Goal: Task Accomplishment & Management: Complete application form

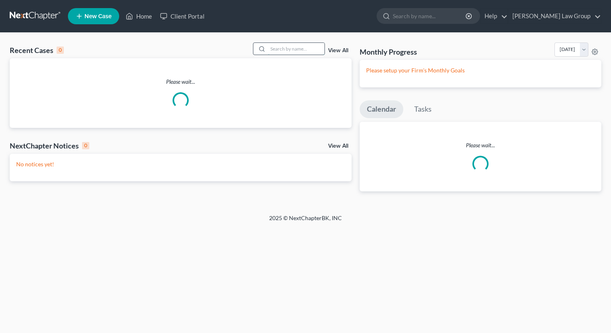
click at [288, 44] on input "search" at bounding box center [296, 49] width 57 height 12
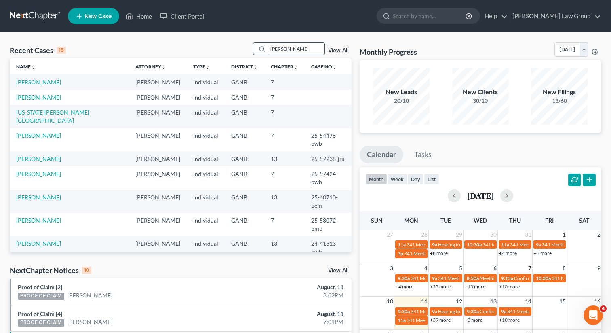
type input "[PERSON_NAME]"
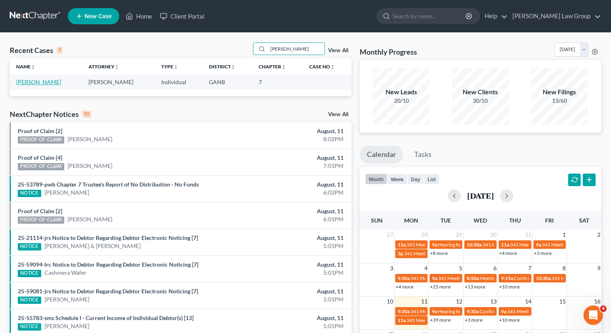
click at [32, 84] on link "[PERSON_NAME]" at bounding box center [38, 81] width 45 height 7
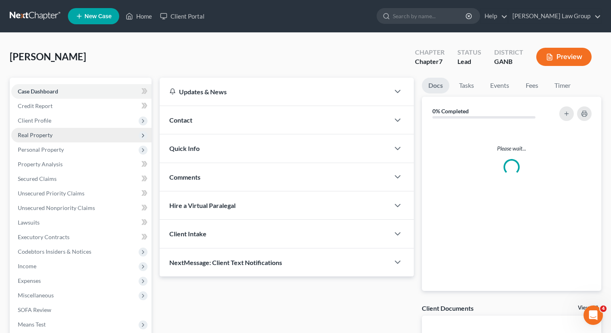
click at [44, 134] on span "Real Property" at bounding box center [35, 134] width 35 height 7
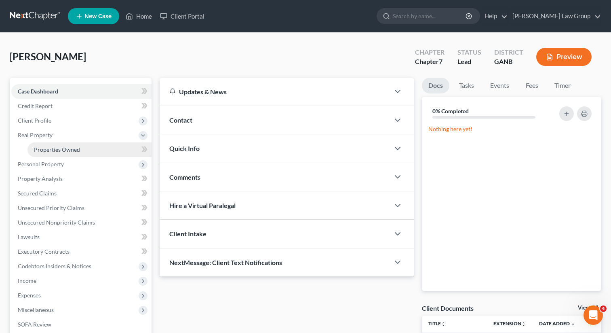
click at [46, 145] on link "Properties Owned" at bounding box center [90, 149] width 124 height 15
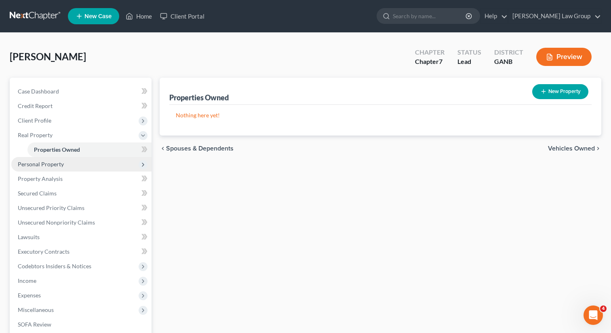
click at [45, 168] on span "Personal Property" at bounding box center [81, 164] width 140 height 15
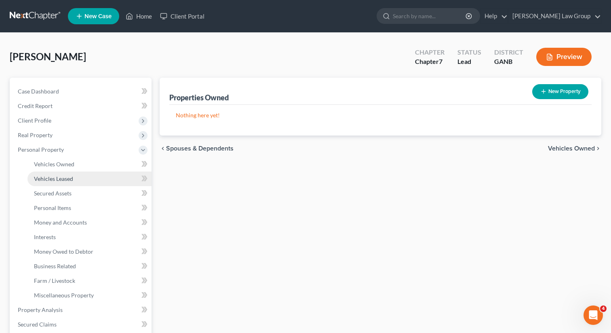
click at [47, 173] on link "Vehicles Leased" at bounding box center [90, 178] width 124 height 15
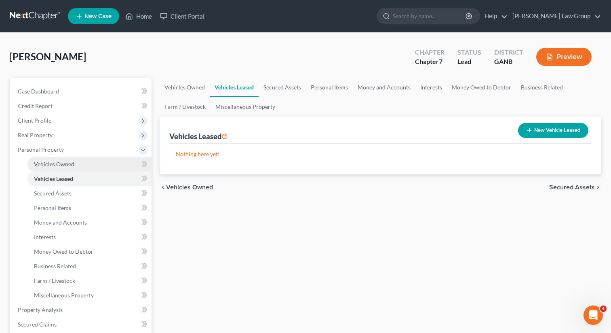
click at [45, 164] on span "Vehicles Owned" at bounding box center [54, 164] width 40 height 7
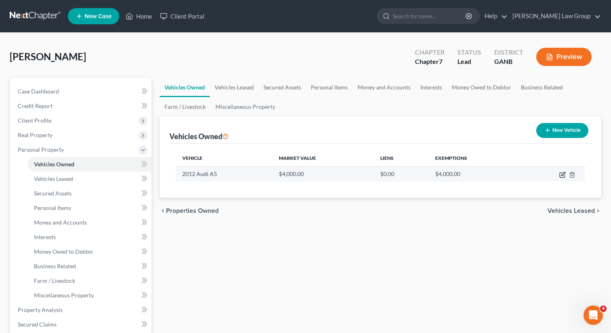
click at [562, 173] on icon "button" at bounding box center [563, 174] width 6 height 6
select select "0"
select select "14"
select select "0"
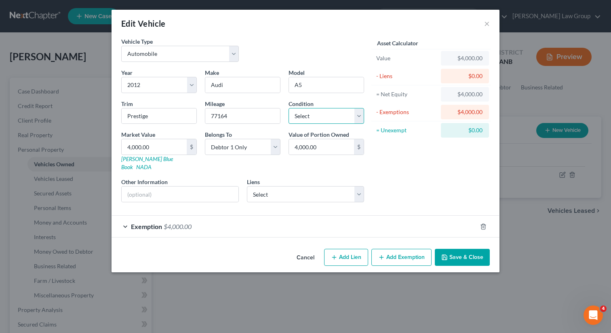
click at [314, 114] on select "Select Excellent Very Good Good Fair Poor" at bounding box center [327, 116] width 76 height 16
select select "2"
click at [463, 249] on button "Save & Close" at bounding box center [462, 257] width 55 height 17
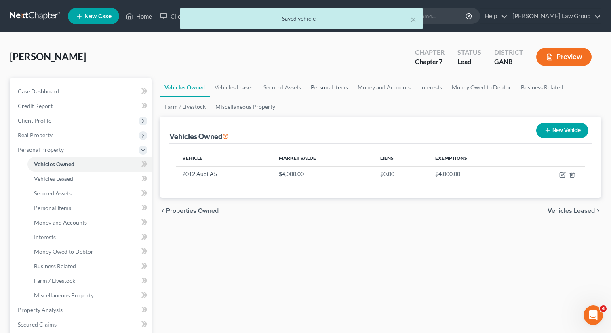
click at [311, 88] on link "Personal Items" at bounding box center [329, 87] width 47 height 19
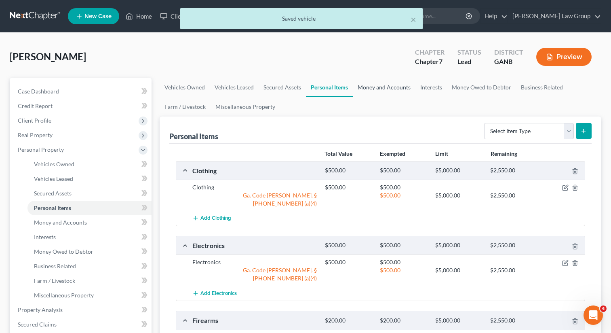
click at [380, 87] on link "Money and Accounts" at bounding box center [384, 87] width 63 height 19
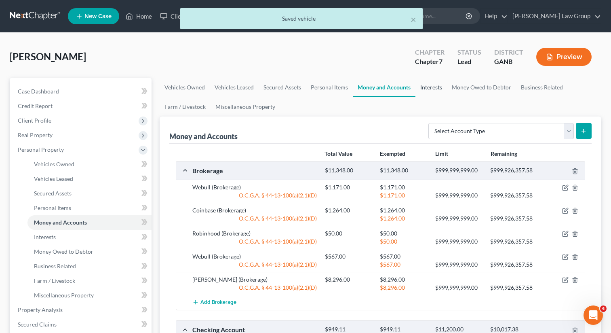
click at [434, 85] on link "Interests" at bounding box center [432, 87] width 32 height 19
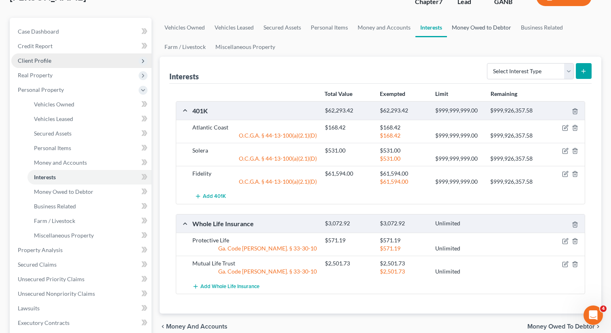
scroll to position [66, 0]
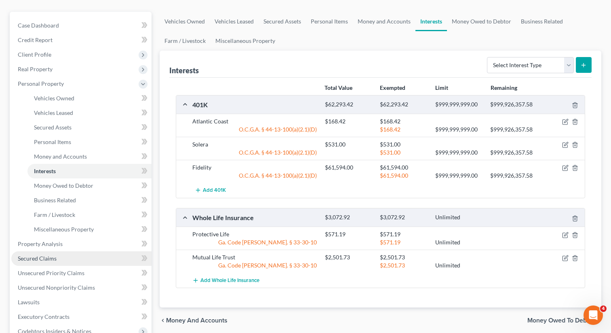
click at [43, 258] on span "Secured Claims" at bounding box center [37, 258] width 39 height 7
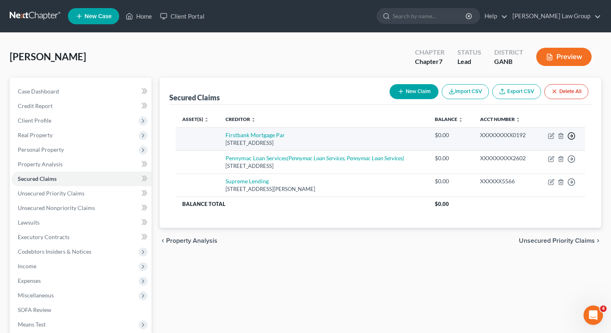
click at [571, 133] on circle "button" at bounding box center [572, 136] width 7 height 7
click at [533, 154] on link "Move to F" at bounding box center [535, 156] width 68 height 14
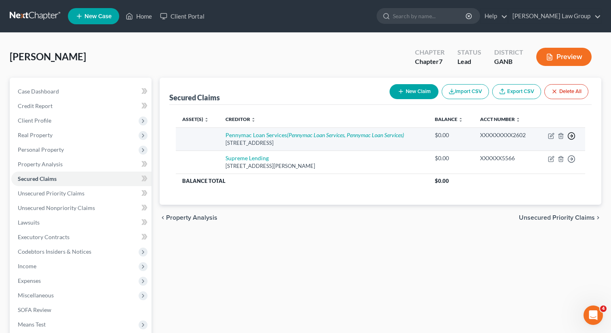
click at [572, 138] on icon "button" at bounding box center [572, 136] width 8 height 8
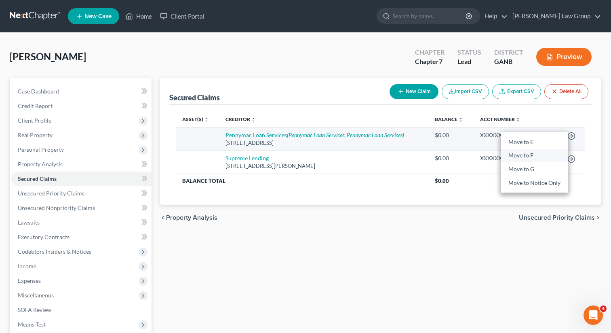
click at [524, 157] on link "Move to F" at bounding box center [535, 156] width 68 height 14
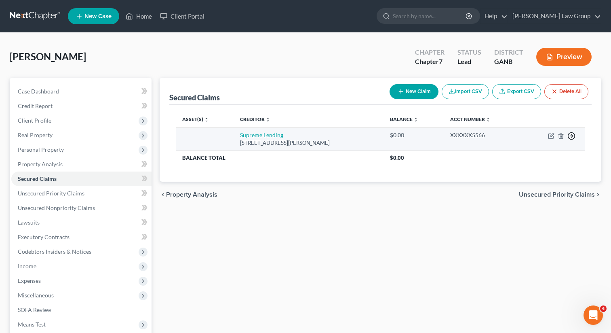
click at [573, 133] on icon "button" at bounding box center [572, 136] width 8 height 8
click at [514, 154] on link "Move to F" at bounding box center [535, 156] width 68 height 14
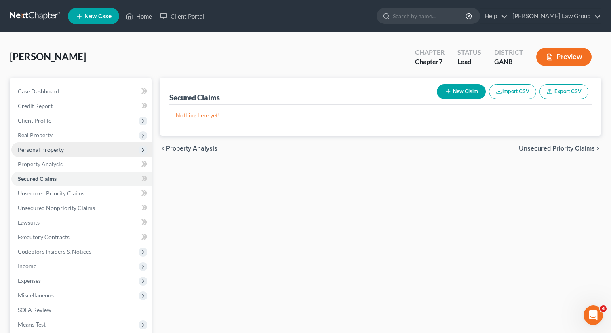
click at [54, 152] on span "Personal Property" at bounding box center [41, 149] width 46 height 7
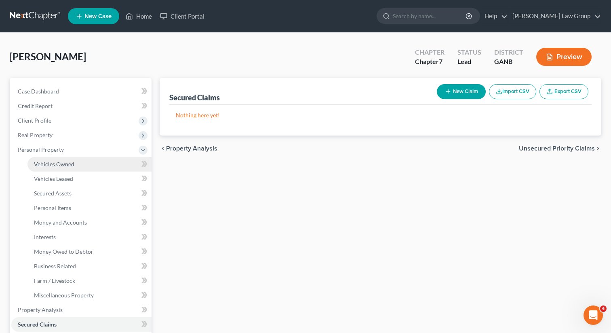
click at [53, 161] on span "Vehicles Owned" at bounding box center [54, 164] width 40 height 7
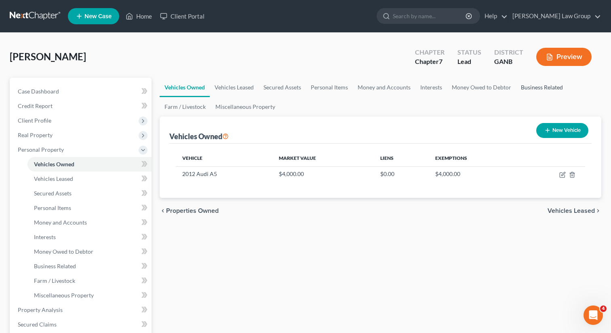
click at [524, 87] on link "Business Related" at bounding box center [542, 87] width 52 height 19
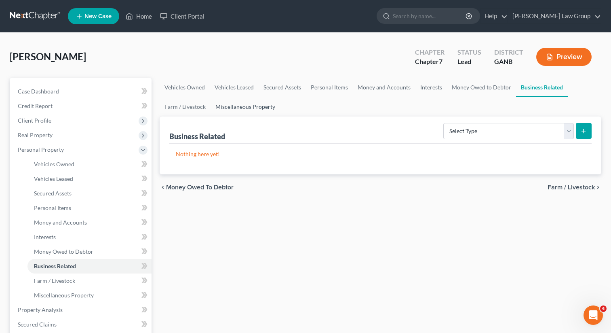
click at [245, 108] on link "Miscellaneous Property" at bounding box center [246, 106] width 70 height 19
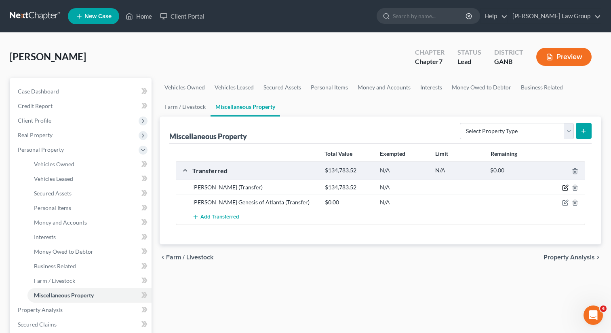
click at [564, 186] on icon "button" at bounding box center [565, 188] width 5 height 5
select select "Ordinary ([DATE])"
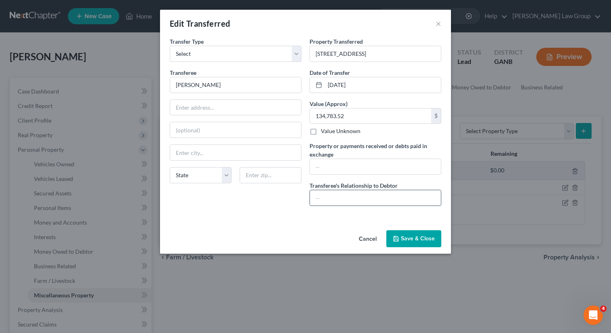
click at [362, 196] on input "text" at bounding box center [375, 197] width 131 height 15
type input "NONE"
click at [402, 240] on button "Save & Close" at bounding box center [414, 238] width 55 height 17
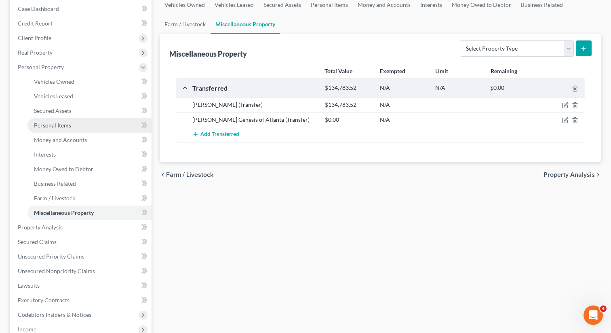
scroll to position [163, 0]
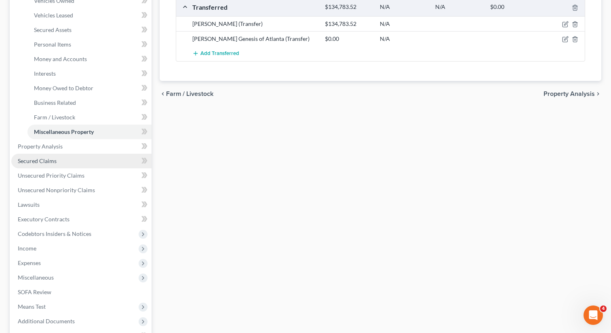
click at [45, 154] on link "Secured Claims" at bounding box center [81, 161] width 140 height 15
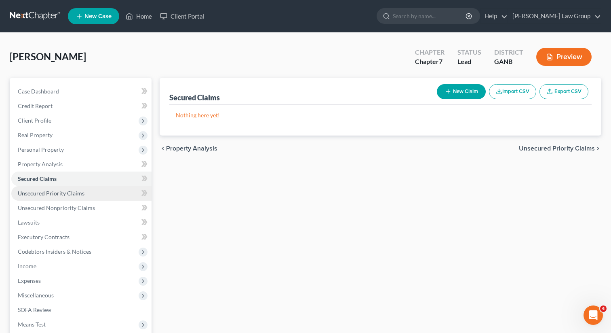
click at [85, 192] on link "Unsecured Priority Claims" at bounding box center [81, 193] width 140 height 15
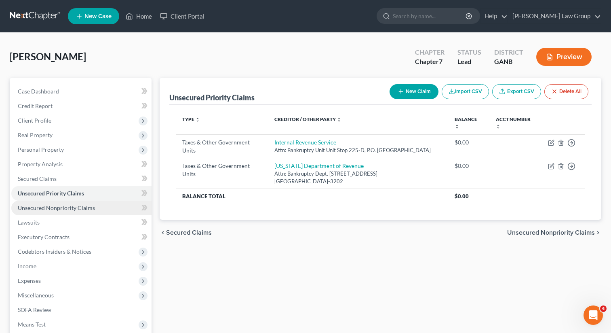
click at [86, 211] on link "Unsecured Nonpriority Claims" at bounding box center [81, 208] width 140 height 15
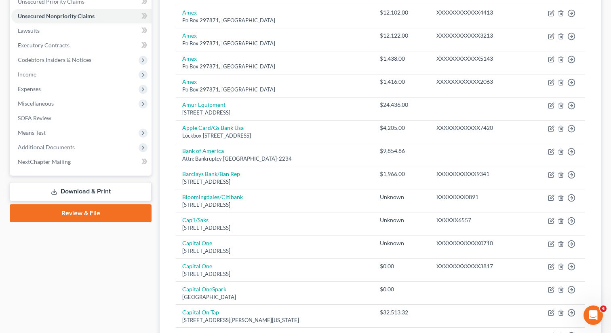
scroll to position [205, 0]
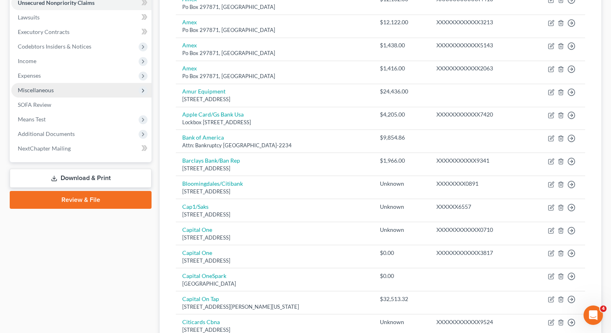
click at [60, 91] on span "Miscellaneous" at bounding box center [81, 90] width 140 height 15
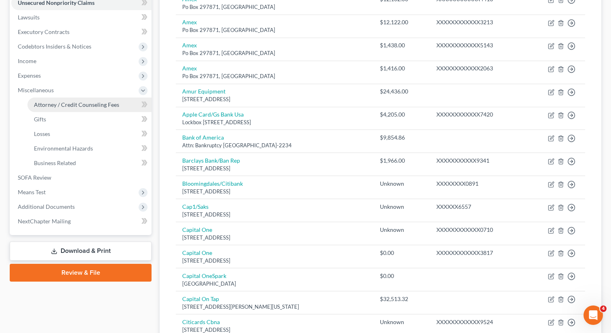
click at [66, 104] on span "Attorney / Credit Counseling Fees" at bounding box center [76, 104] width 85 height 7
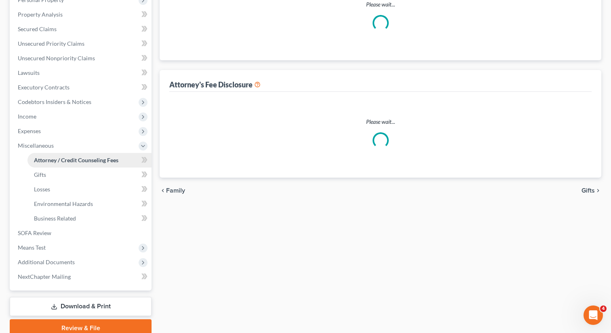
select select "0"
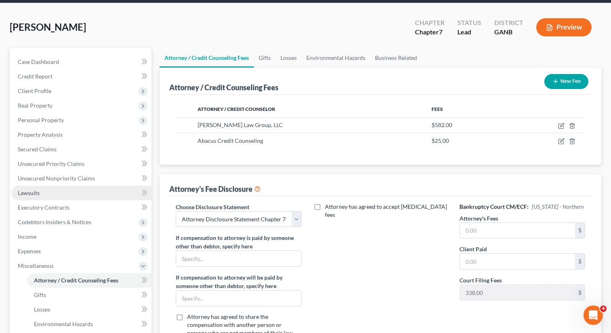
click at [60, 192] on link "Lawsuits" at bounding box center [81, 193] width 140 height 15
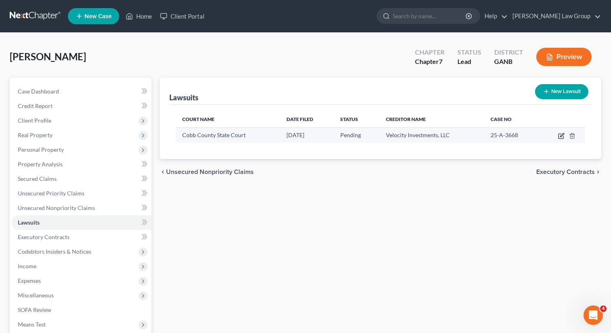
click at [562, 136] on icon "button" at bounding box center [563, 135] width 4 height 4
select select "10"
select select "0"
select select "4"
select select "10"
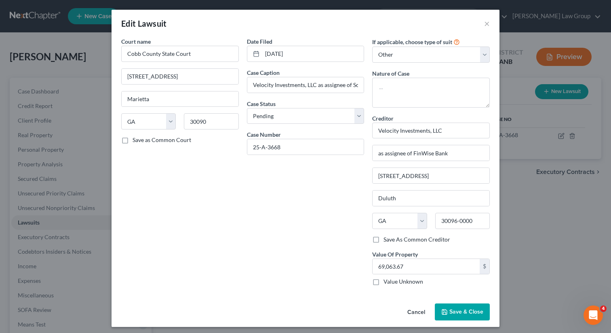
click at [451, 309] on span "Save & Close" at bounding box center [467, 311] width 34 height 7
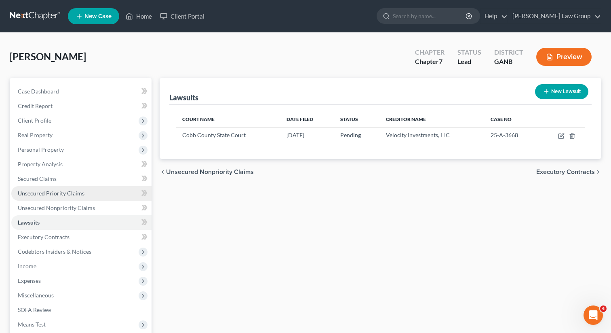
scroll to position [111, 0]
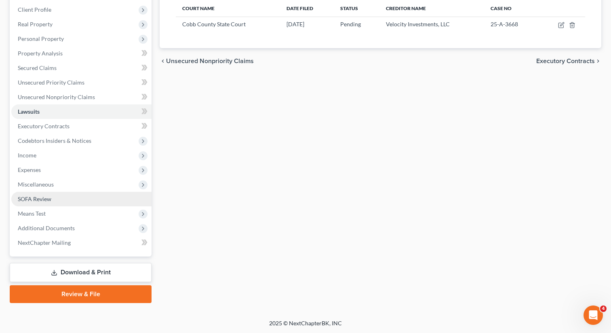
click at [53, 196] on link "SOFA Review" at bounding box center [81, 199] width 140 height 15
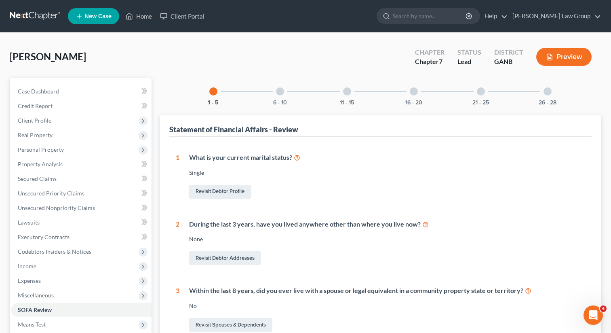
click at [547, 89] on div at bounding box center [548, 91] width 8 height 8
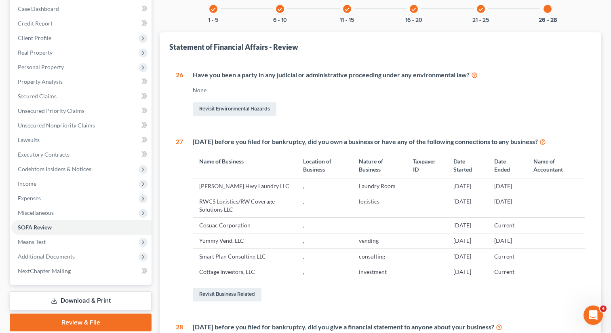
scroll to position [83, 0]
click at [224, 293] on link "Revisit Business Related" at bounding box center [227, 294] width 69 height 14
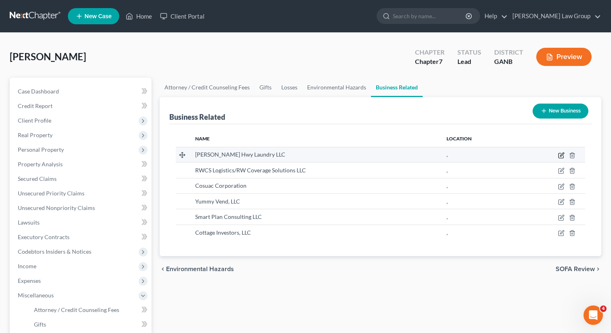
click at [559, 155] on icon "button" at bounding box center [561, 155] width 5 height 5
select select "member"
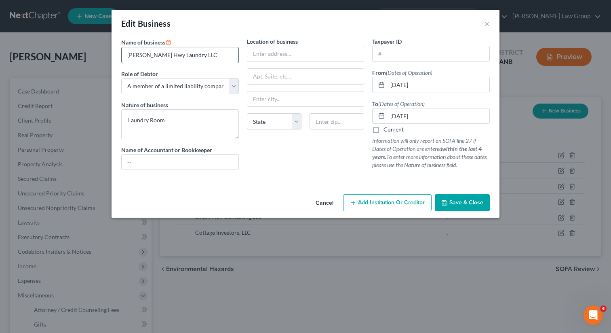
drag, startPoint x: 204, startPoint y: 52, endPoint x: 121, endPoint y: 51, distance: 82.5
click at [121, 51] on div "[PERSON_NAME] Hwy Laundry LLC" at bounding box center [180, 55] width 118 height 16
click at [262, 59] on input "text" at bounding box center [306, 53] width 117 height 15
paste input "[STREET_ADDRESS][PERSON_NAME]"
type input "[STREET_ADDRESS][PERSON_NAME]"
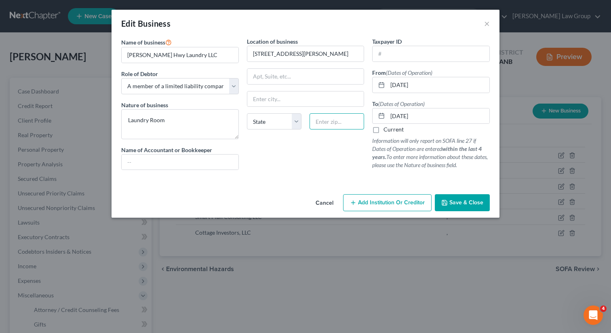
click at [315, 124] on input "text" at bounding box center [337, 121] width 55 height 16
paste input "30032"
click at [317, 122] on input "30032" at bounding box center [337, 121] width 55 height 16
type input "30032"
click at [301, 164] on div "Location of business [STREET_ADDRESS][GEOGRAPHIC_DATA][PERSON_NAME][US_STATE] […" at bounding box center [306, 106] width 126 height 139
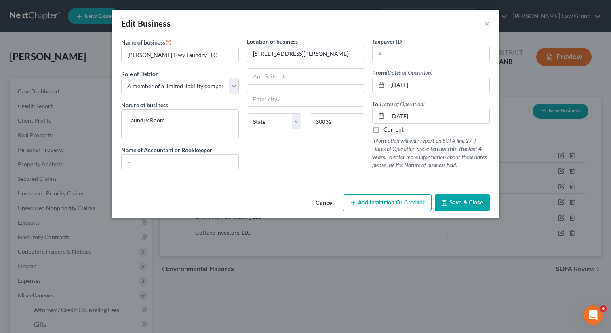
type input "Decatur"
select select "10"
click at [456, 205] on span "Save & Close" at bounding box center [467, 202] width 34 height 7
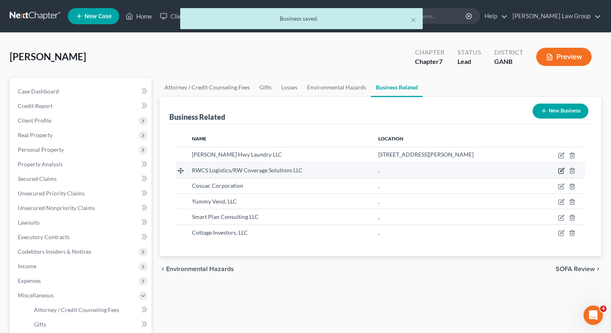
click at [561, 172] on icon "button" at bounding box center [562, 170] width 6 height 6
select select "member"
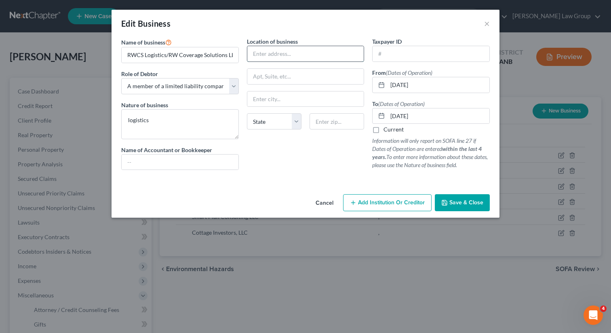
click at [267, 51] on input "text" at bounding box center [306, 53] width 117 height 15
paste input "[STREET_ADDRESS]"
type input "[STREET_ADDRESS]"
click at [324, 122] on input "text" at bounding box center [337, 121] width 55 height 16
type input "30339"
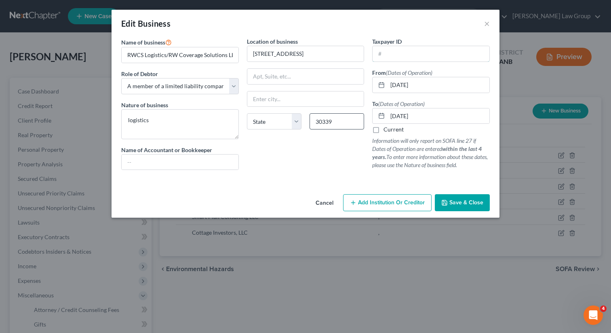
type input "[GEOGRAPHIC_DATA]"
select select "10"
click at [427, 205] on button "Add Institution Or Creditor" at bounding box center [387, 202] width 89 height 17
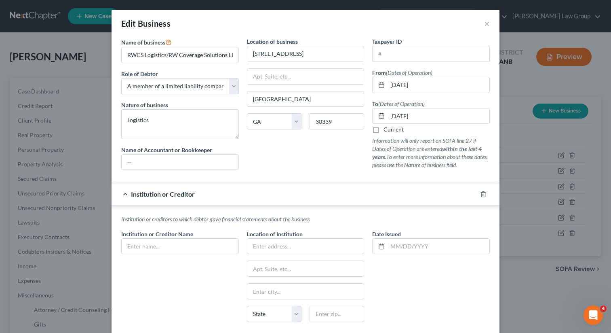
click at [149, 190] on span "Institution or Creditor" at bounding box center [163, 194] width 64 height 8
click at [127, 191] on div "Institution or Creditor" at bounding box center [295, 193] width 366 height 21
click at [482, 192] on icon "button" at bounding box center [484, 193] width 4 height 5
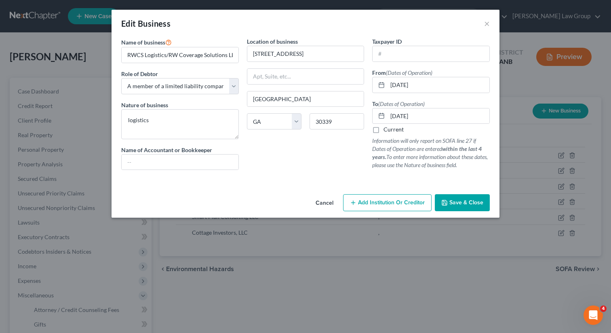
click at [453, 199] on span "Save & Close" at bounding box center [467, 202] width 34 height 7
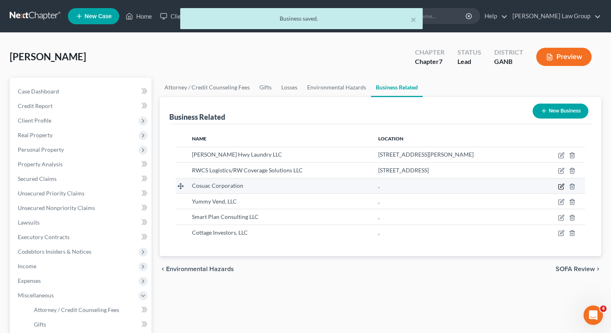
click at [561, 186] on icon "button" at bounding box center [562, 186] width 6 height 6
select select "officer"
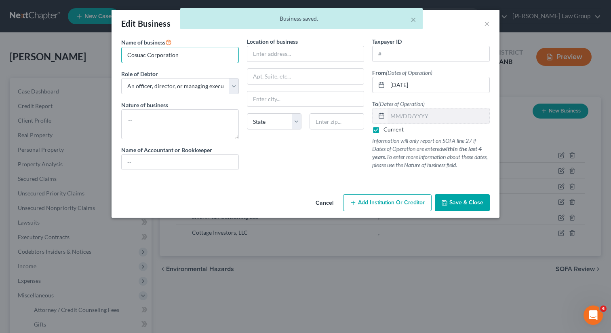
drag, startPoint x: 191, startPoint y: 56, endPoint x: 91, endPoint y: 43, distance: 101.2
click at [91, 43] on div "Edit Business × Name of business * Cosuac Corporation Role of Debtor * Select A…" at bounding box center [305, 166] width 611 height 333
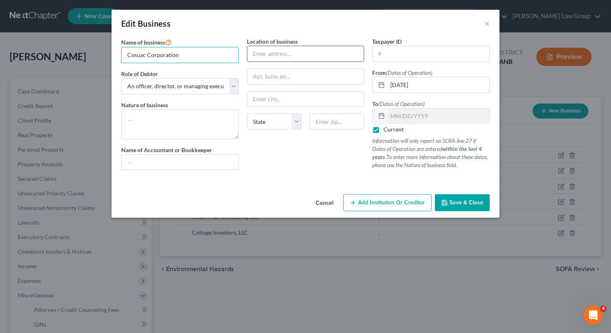
click at [284, 53] on input "text" at bounding box center [306, 53] width 117 height 15
paste input "[STREET_ADDRESS]"
type input "[STREET_ADDRESS]"
click at [322, 122] on input "text" at bounding box center [337, 121] width 55 height 16
type input "30339"
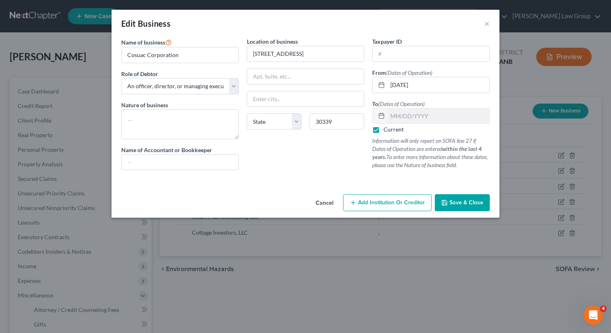
type input "[GEOGRAPHIC_DATA]"
select select "10"
click at [452, 204] on span "Save & Close" at bounding box center [467, 202] width 34 height 7
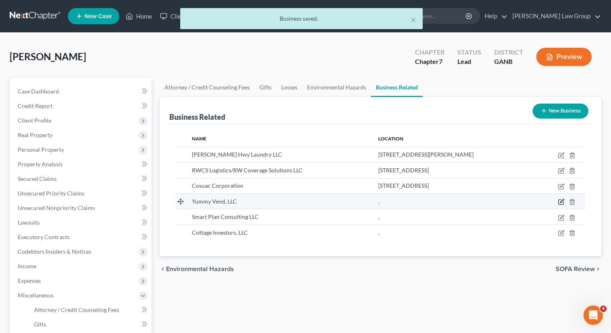
click at [561, 202] on icon "button" at bounding box center [563, 201] width 4 height 4
select select "member"
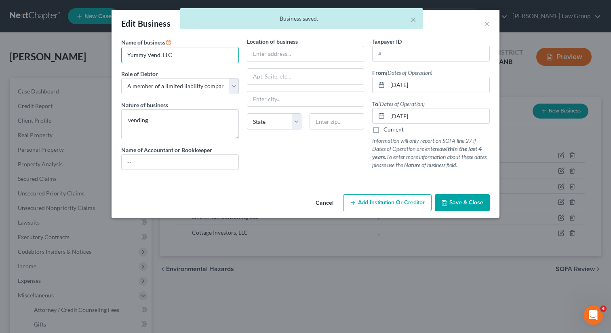
drag, startPoint x: 190, startPoint y: 56, endPoint x: 101, endPoint y: 56, distance: 89.8
click at [101, 55] on div "Edit Business × Name of business * Yummy Vend, LLC Role of Debtor * Select A me…" at bounding box center [305, 166] width 611 height 333
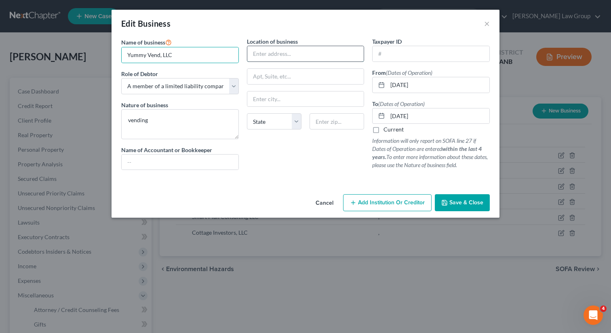
click at [273, 48] on input "text" at bounding box center [306, 53] width 117 height 15
paste input "[STREET_ADDRESS][PERSON_NAME]"
type input "[STREET_ADDRESS][PERSON_NAME]"
click at [313, 121] on input "text" at bounding box center [337, 121] width 55 height 16
paste input "30080"
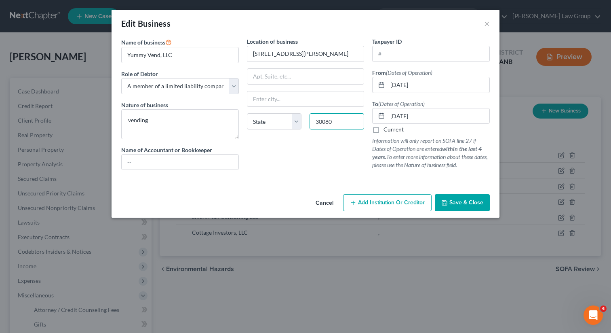
type input "30080"
type input "[GEOGRAPHIC_DATA]"
select select "10"
click at [315, 157] on div "Location of business [STREET_ADDRESS][PERSON_NAME][GEOGRAPHIC_DATA] [US_STATE][…" at bounding box center [306, 106] width 126 height 139
click at [460, 204] on span "Save & Close" at bounding box center [467, 202] width 34 height 7
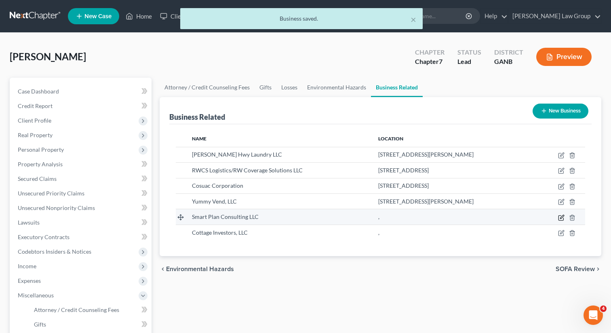
click at [560, 217] on icon "button" at bounding box center [562, 217] width 6 height 6
select select "member"
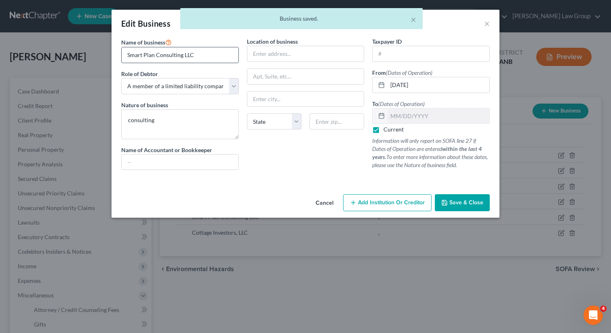
drag, startPoint x: 198, startPoint y: 57, endPoint x: 124, endPoint y: 57, distance: 73.6
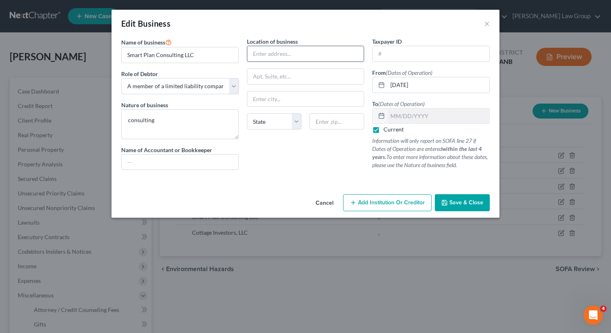
click at [289, 54] on input "text" at bounding box center [306, 53] width 117 height 15
paste input "[STREET_ADDRESS],"
type input "[STREET_ADDRESS],"
click at [337, 125] on input "text" at bounding box center [337, 121] width 55 height 16
paste input "30339,"
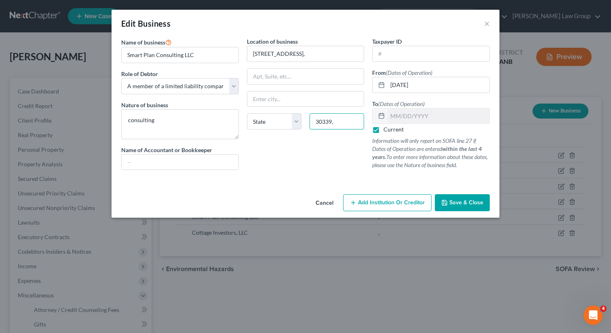
type input "30339,"
click at [328, 175] on div "Location of business [STREET_ADDRESS][US_STATE] AZ CA CO [GEOGRAPHIC_DATA] DE D…" at bounding box center [306, 106] width 126 height 139
click at [461, 205] on span "Save & Close" at bounding box center [467, 202] width 34 height 7
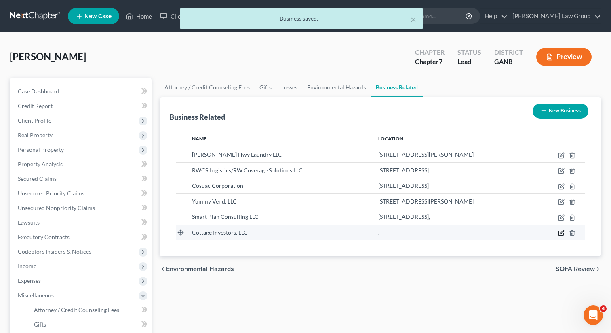
click at [561, 234] on icon "button" at bounding box center [562, 233] width 6 height 6
select select "member"
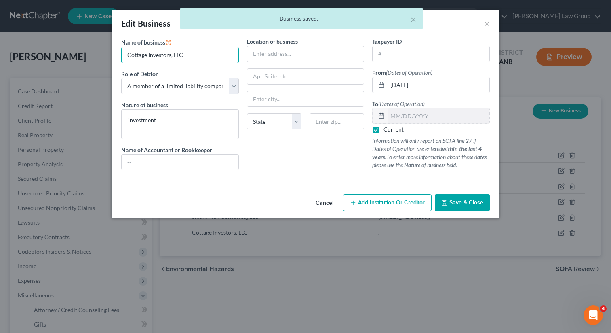
drag, startPoint x: 192, startPoint y: 54, endPoint x: 98, endPoint y: 55, distance: 93.4
click at [98, 55] on div "Edit Business × Name of business * Cottage Investors, LLC Role of Debtor * Sele…" at bounding box center [305, 166] width 611 height 333
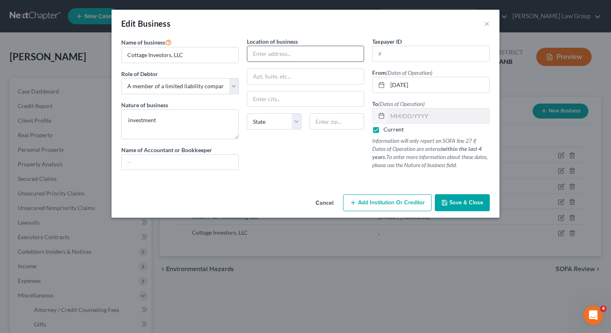
click at [263, 51] on input "text" at bounding box center [306, 53] width 117 height 15
paste input "[STREET_ADDRESS]"
type input "[STREET_ADDRESS]"
click at [319, 122] on input "text" at bounding box center [337, 121] width 55 height 16
type input "30339"
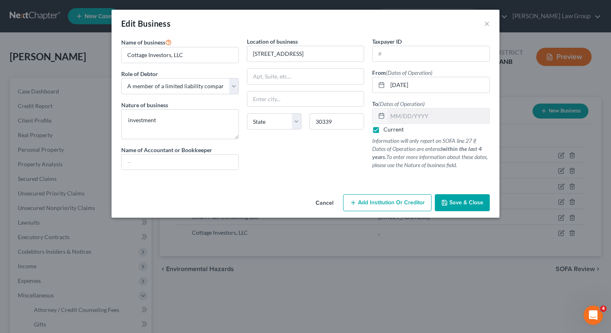
click at [298, 150] on div "Location of business [STREET_ADDRESS][US_STATE] CA CO [GEOGRAPHIC_DATA] DE [GEO…" at bounding box center [306, 106] width 126 height 139
type input "[GEOGRAPHIC_DATA]"
select select "10"
click at [438, 199] on button "Save & Close" at bounding box center [462, 202] width 55 height 17
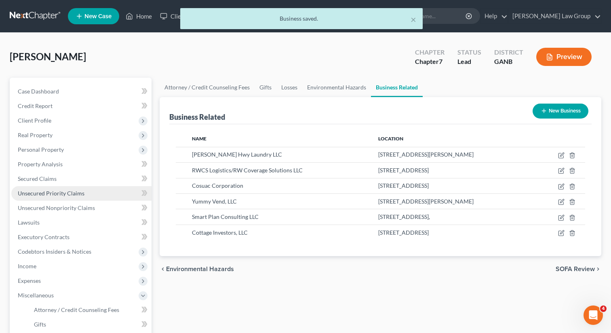
click at [67, 196] on span "Unsecured Priority Claims" at bounding box center [51, 193] width 67 height 7
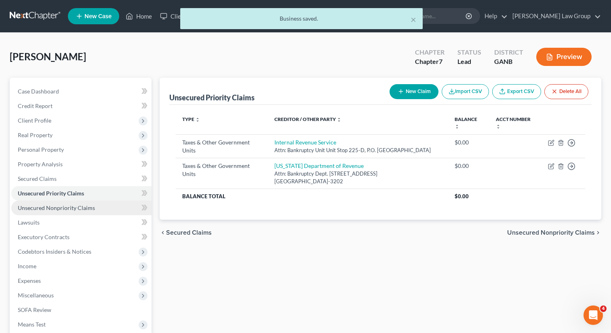
click at [54, 206] on span "Unsecured Nonpriority Claims" at bounding box center [56, 207] width 77 height 7
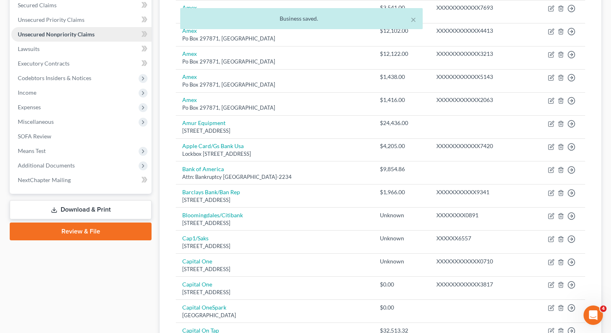
scroll to position [195, 0]
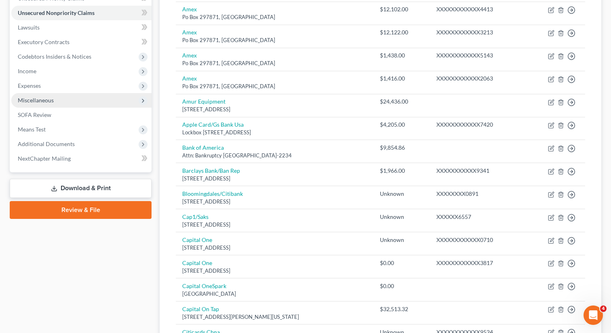
click at [49, 100] on span "Miscellaneous" at bounding box center [36, 100] width 36 height 7
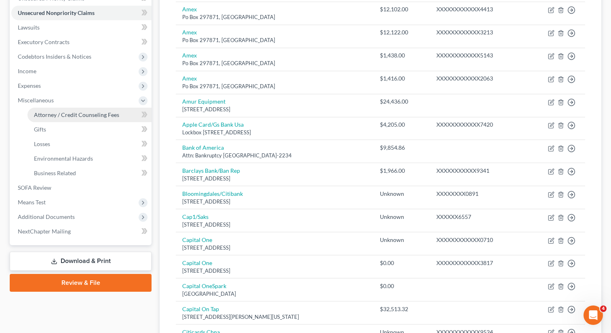
click at [45, 114] on span "Attorney / Credit Counseling Fees" at bounding box center [76, 114] width 85 height 7
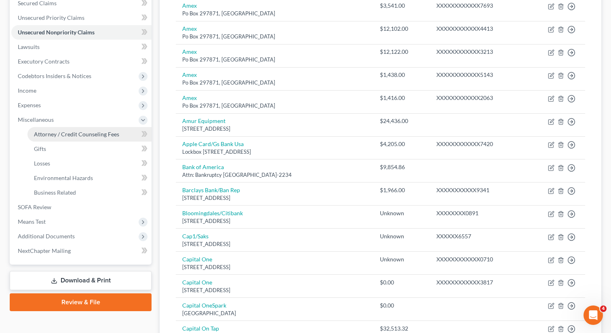
select select "0"
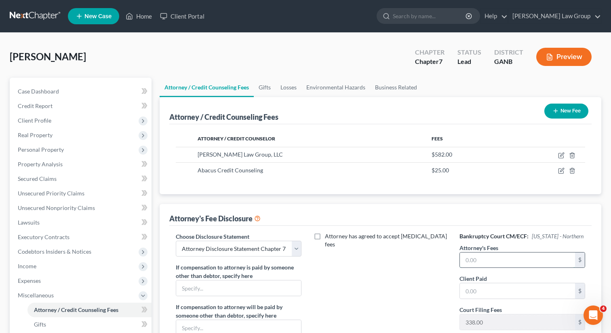
click at [481, 262] on input "text" at bounding box center [517, 259] width 115 height 15
type input "1,900"
click at [484, 292] on input "text" at bounding box center [517, 290] width 115 height 15
type input "200"
click at [427, 248] on div "Attorney has agreed to accept [MEDICAL_DATA] fees" at bounding box center [381, 307] width 142 height 150
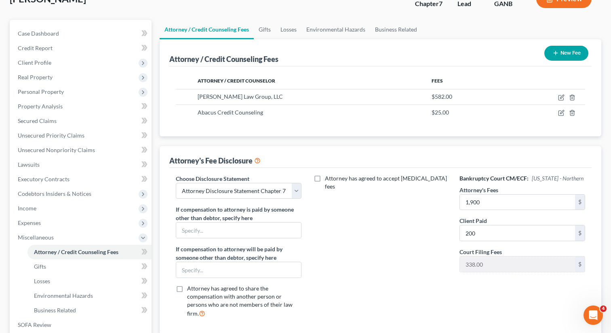
scroll to position [40, 0]
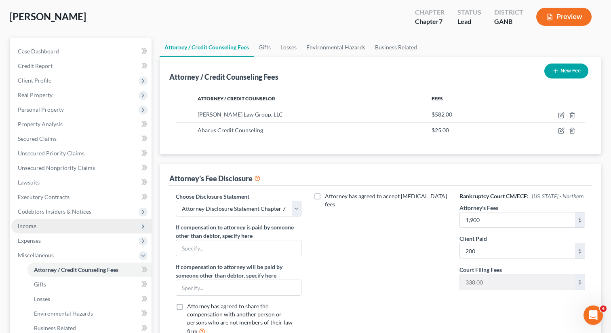
click at [42, 226] on span "Income" at bounding box center [81, 226] width 140 height 15
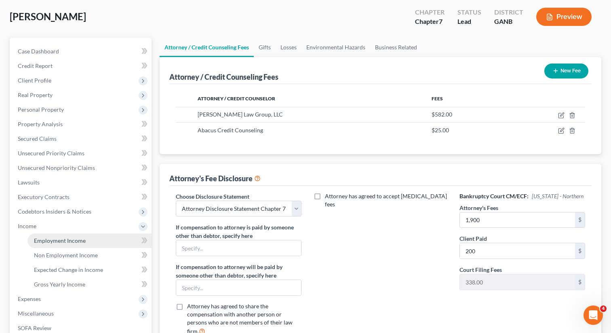
click at [44, 237] on span "Employment Income" at bounding box center [60, 240] width 52 height 7
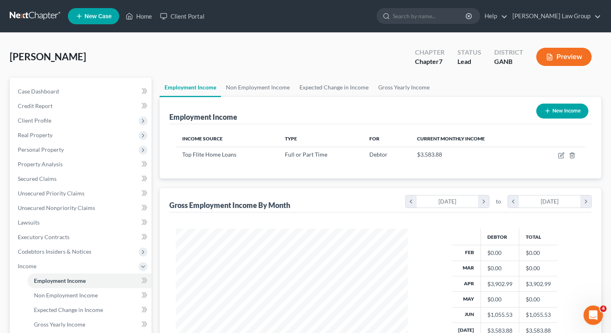
scroll to position [145, 248]
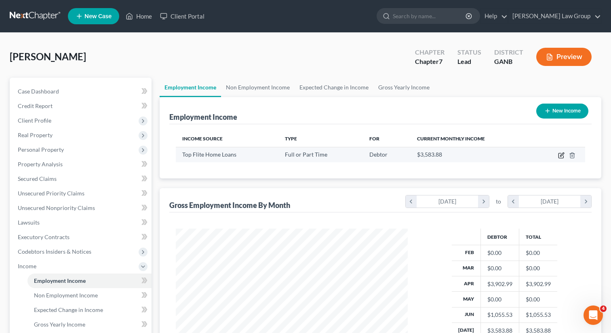
click at [560, 155] on icon "button" at bounding box center [562, 155] width 6 height 6
select select "0"
select select "10"
select select "0"
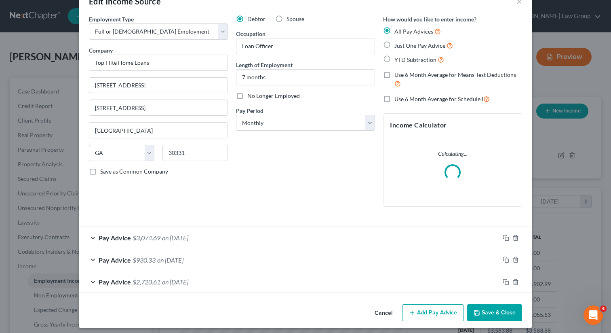
scroll to position [35, 0]
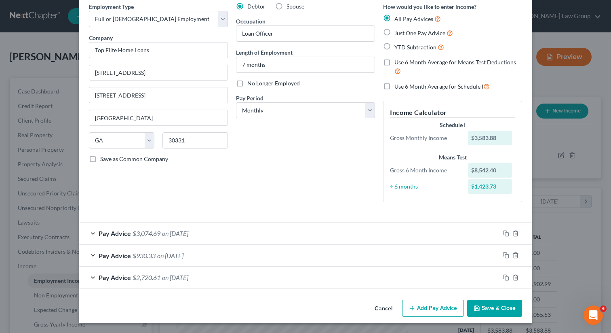
click at [487, 308] on button "Save & Close" at bounding box center [495, 308] width 55 height 17
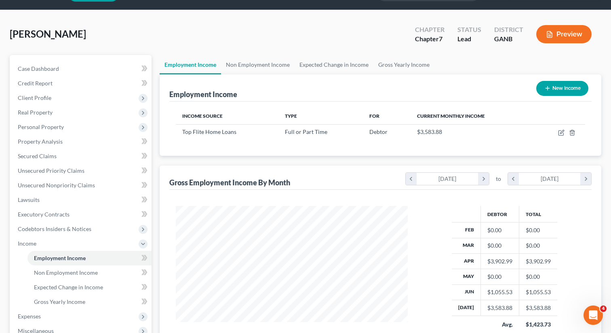
scroll to position [25, 0]
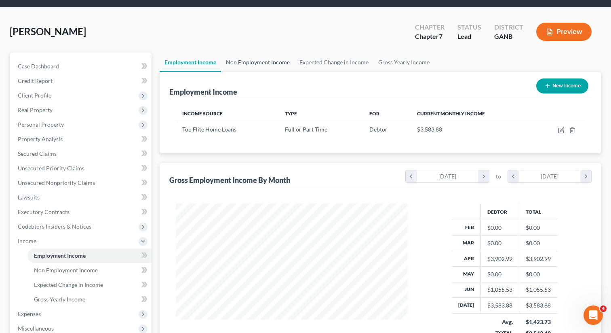
click at [237, 60] on link "Non Employment Income" at bounding box center [258, 62] width 74 height 19
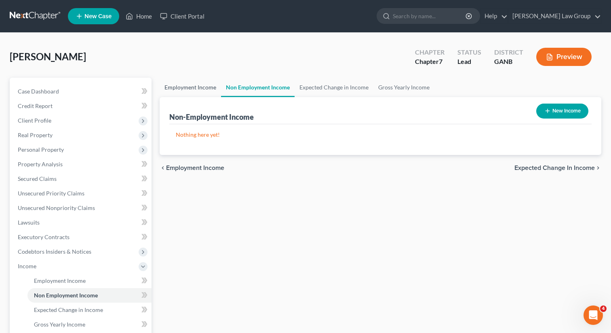
click at [188, 80] on link "Employment Income" at bounding box center [190, 87] width 61 height 19
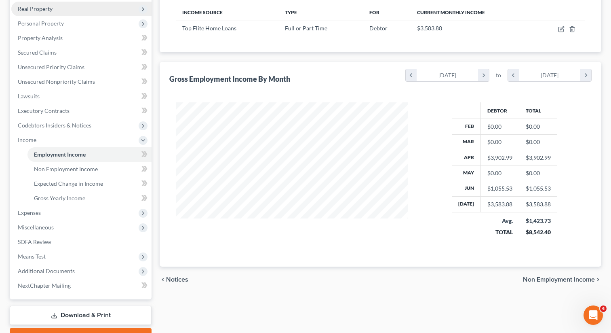
scroll to position [169, 0]
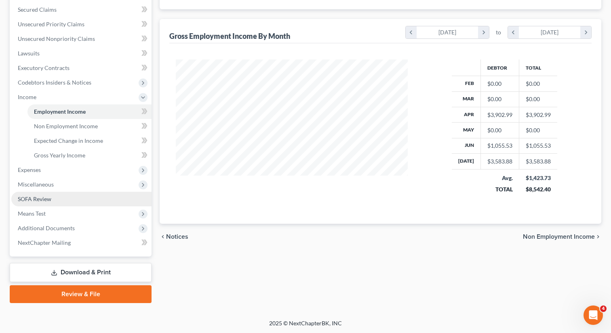
click at [68, 199] on link "SOFA Review" at bounding box center [81, 199] width 140 height 15
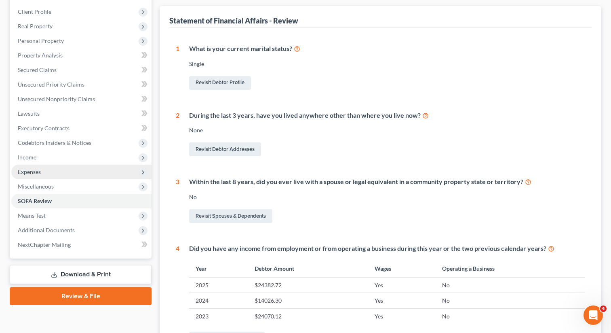
scroll to position [118, 0]
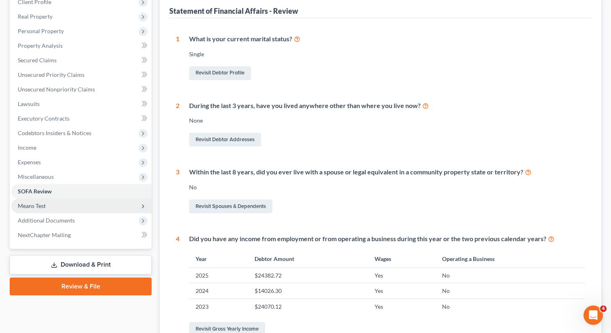
click at [38, 207] on span "Means Test" at bounding box center [32, 205] width 28 height 7
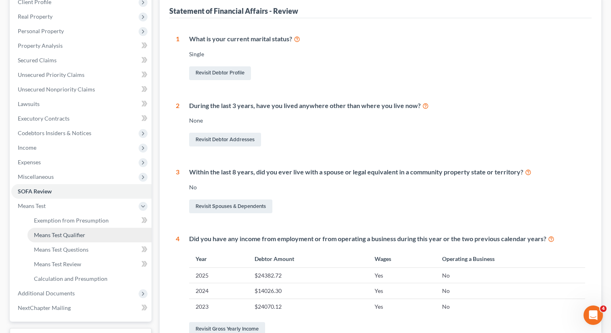
click at [70, 229] on link "Means Test Qualifier" at bounding box center [90, 235] width 124 height 15
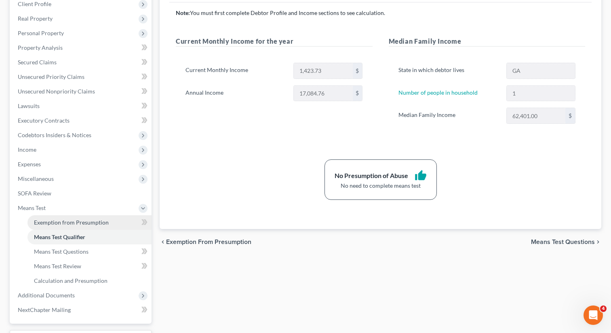
click at [65, 219] on span "Exemption from Presumption" at bounding box center [71, 222] width 75 height 7
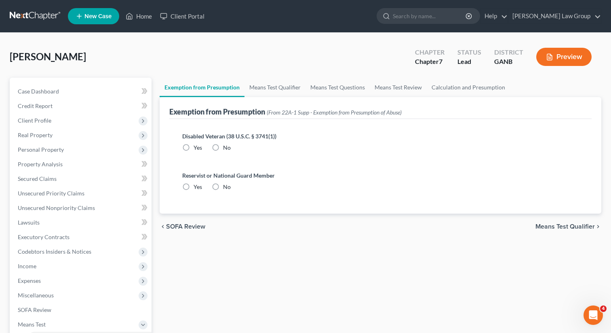
click at [223, 145] on label "No" at bounding box center [227, 148] width 8 height 8
click at [226, 145] on input "No" at bounding box center [228, 146] width 5 height 5
radio input "true"
click at [223, 189] on label "No" at bounding box center [227, 187] width 8 height 8
click at [226, 188] on input "No" at bounding box center [228, 185] width 5 height 5
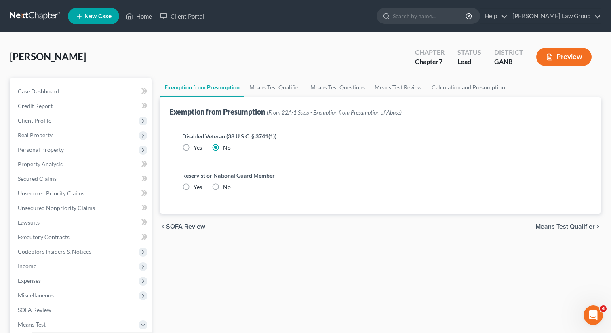
radio input "true"
click at [266, 86] on link "Means Test Qualifier" at bounding box center [275, 87] width 61 height 19
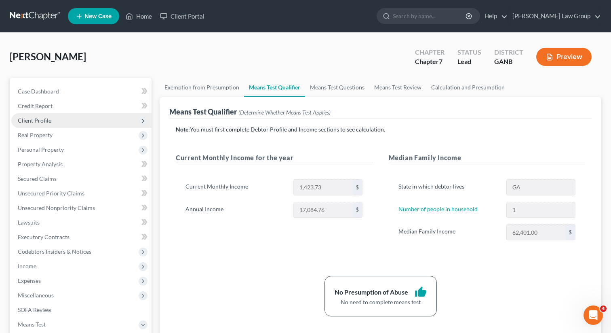
click at [77, 121] on span "Client Profile" at bounding box center [81, 120] width 140 height 15
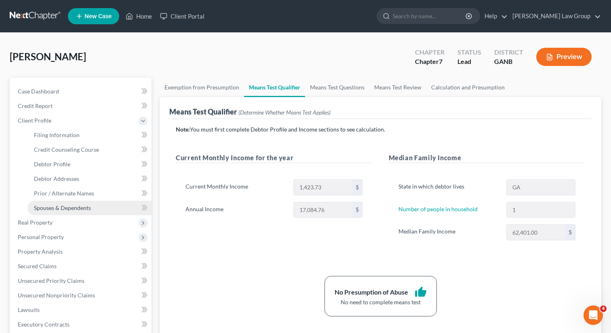
click at [61, 202] on link "Spouses & Dependents" at bounding box center [90, 208] width 124 height 15
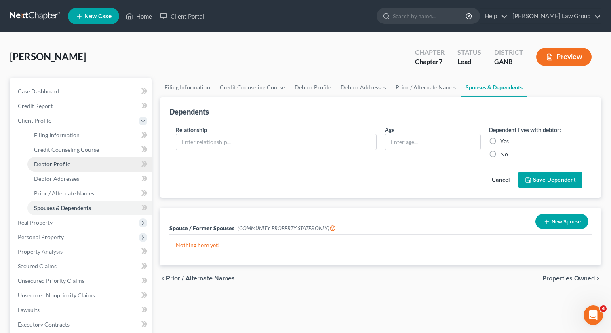
click at [66, 161] on span "Debtor Profile" at bounding box center [52, 164] width 36 height 7
select select "0"
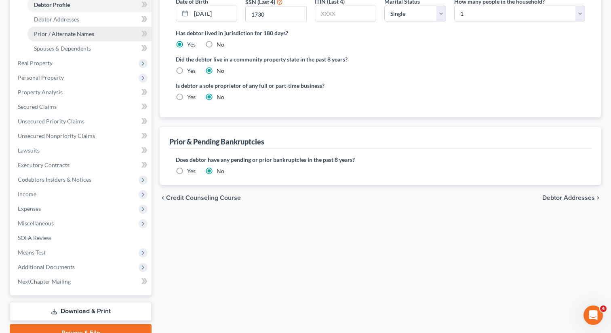
scroll to position [198, 0]
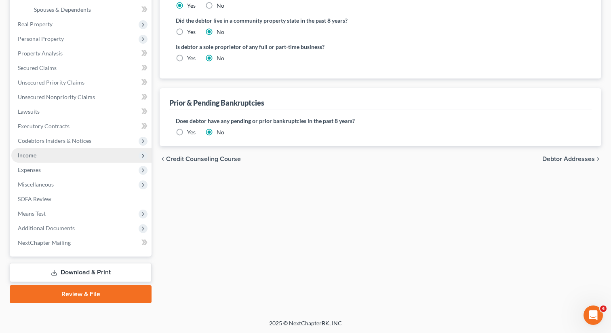
click at [42, 152] on span "Income" at bounding box center [81, 155] width 140 height 15
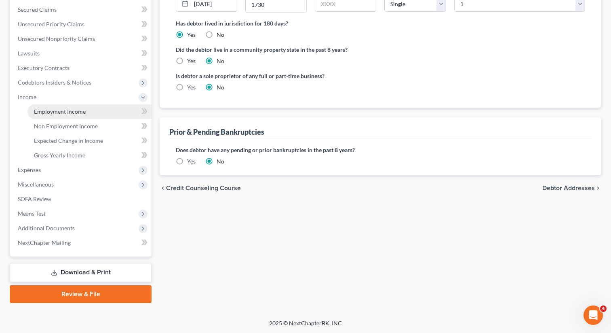
click at [64, 112] on span "Employment Income" at bounding box center [60, 111] width 52 height 7
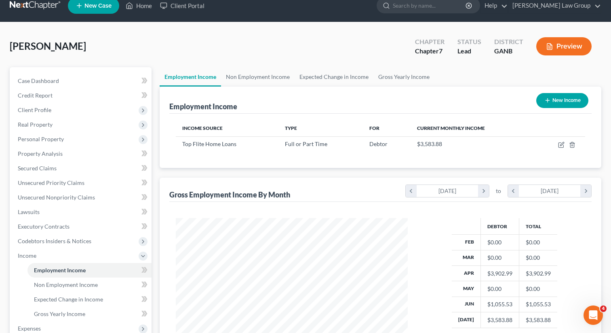
scroll to position [12, 0]
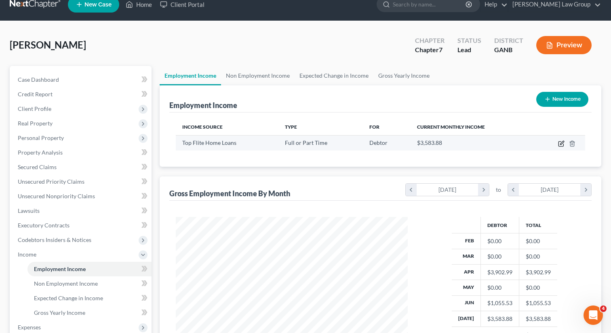
click at [561, 144] on icon "button" at bounding box center [563, 143] width 4 height 4
select select "0"
select select "10"
select select "0"
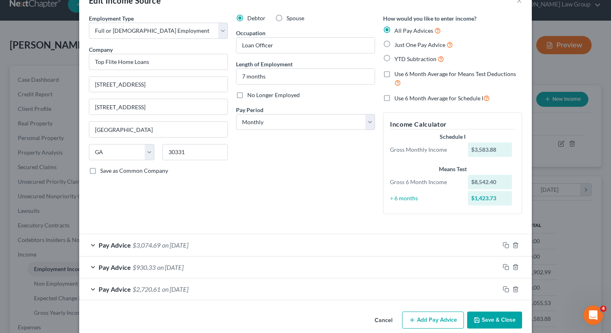
scroll to position [34, 0]
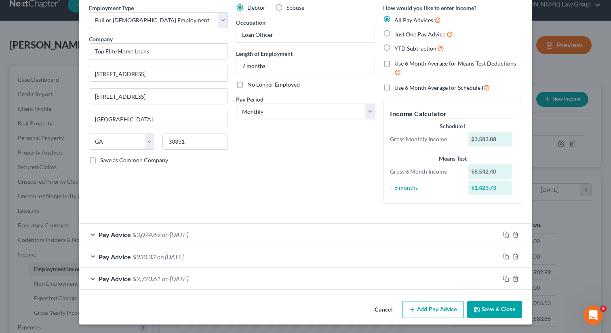
click at [500, 313] on button "Save & Close" at bounding box center [495, 309] width 55 height 17
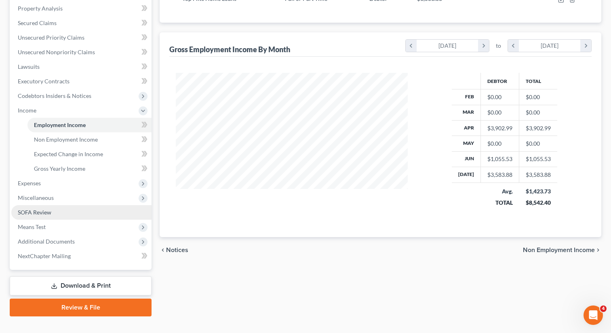
scroll to position [114, 0]
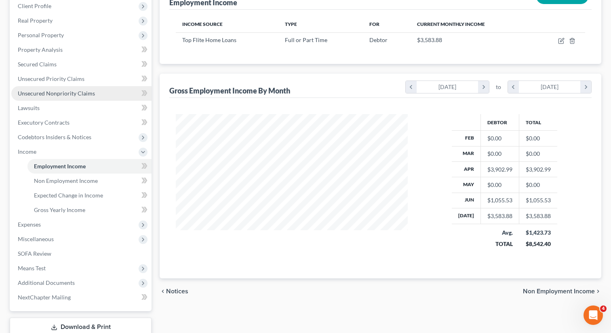
click at [66, 91] on span "Unsecured Nonpriority Claims" at bounding box center [56, 93] width 77 height 7
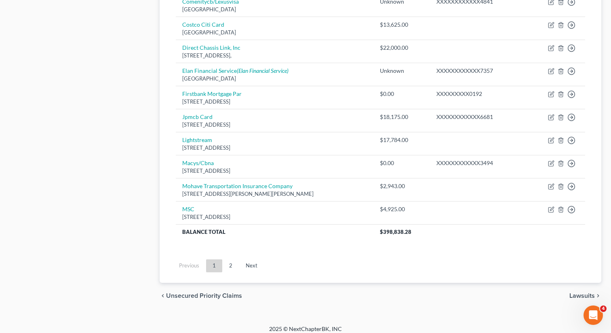
scroll to position [595, 0]
click at [249, 266] on link "Next" at bounding box center [251, 265] width 25 height 13
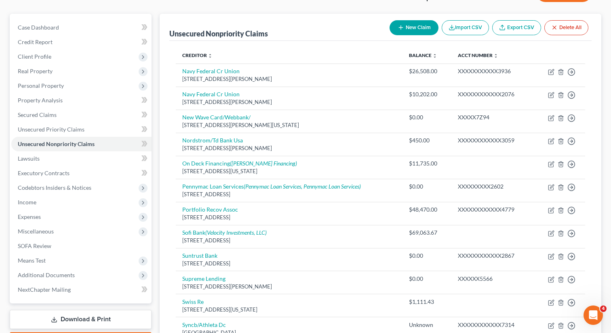
scroll to position [63, 0]
